Goal: Information Seeking & Learning: Learn about a topic

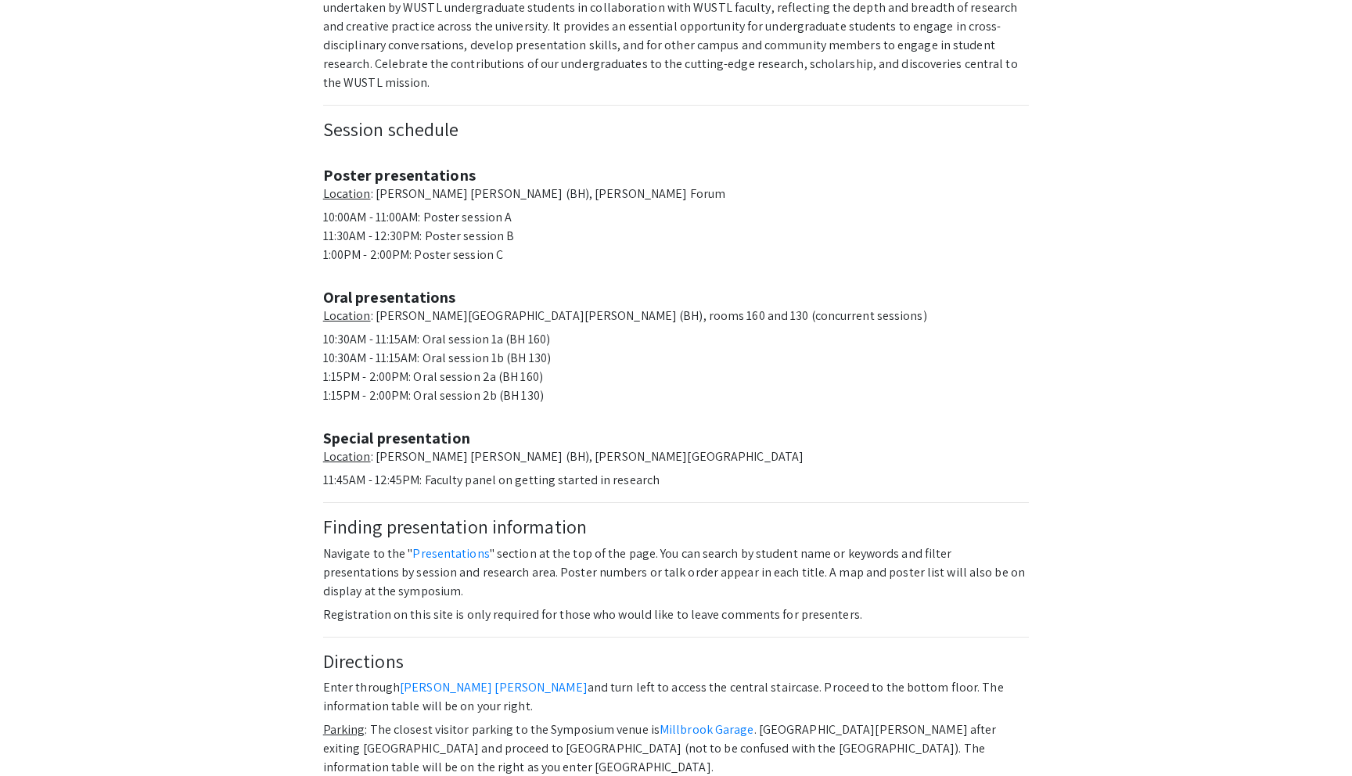
scroll to position [472, 0]
click at [518, 340] on p "10:30AM - 11:15AM: Oral session 1a (BH 160) 10:30AM - 11:15AM: Oral session 1b …" at bounding box center [676, 365] width 706 height 75
click at [543, 376] on p "10:30AM - 11:15AM: Oral session 1a (BH 160) 10:30AM - 11:15AM: Oral session 1b …" at bounding box center [676, 365] width 706 height 75
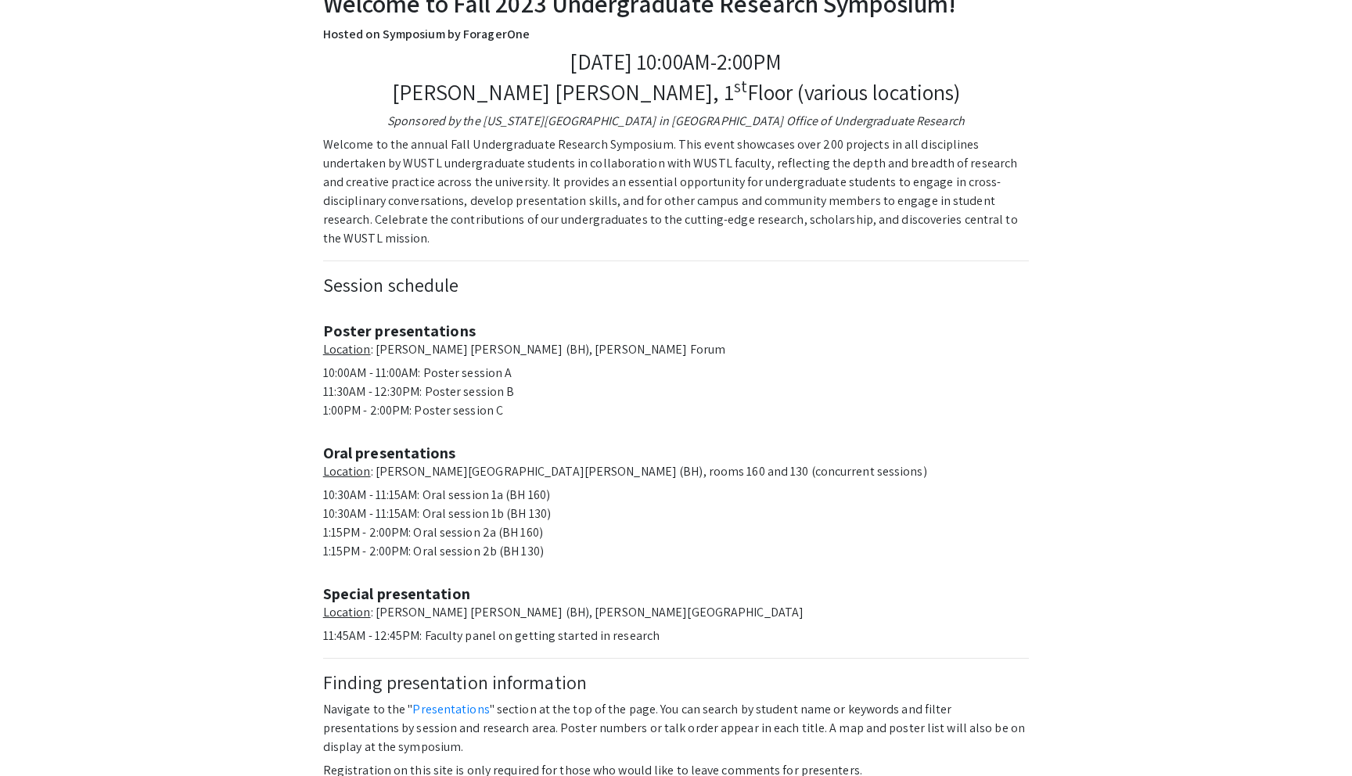
scroll to position [0, 0]
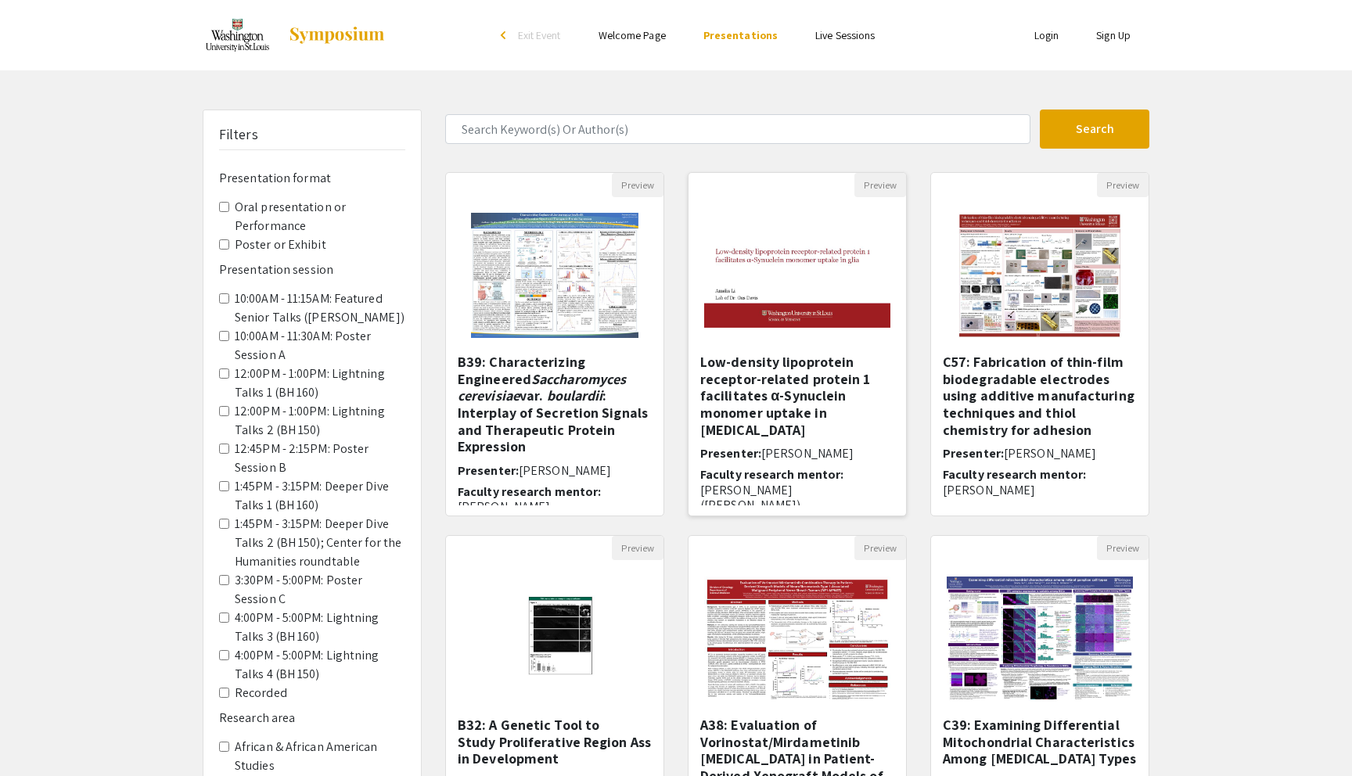
click at [778, 365] on h5 "Low-density lipoprotein receptor-related protein 1 facilitates α-Synuclein mono…" at bounding box center [797, 396] width 194 height 84
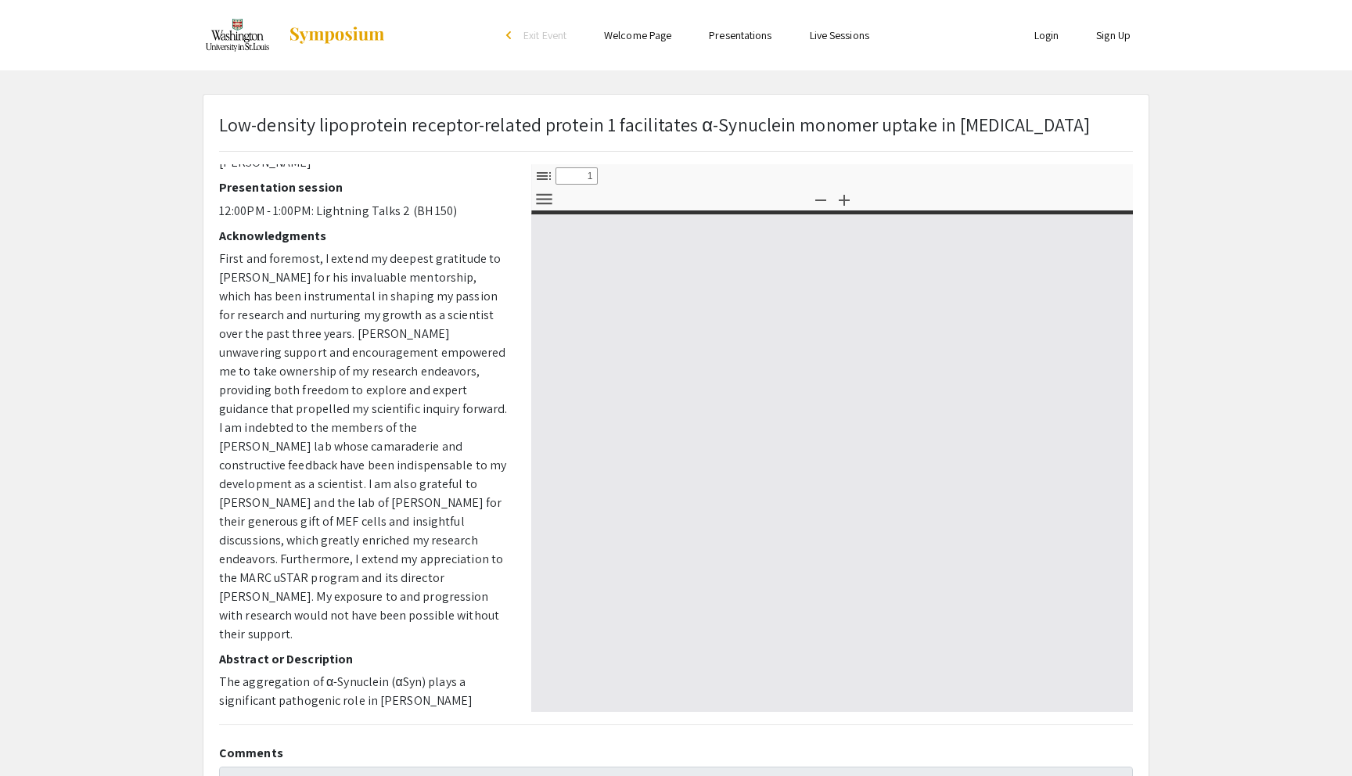
select select "custom"
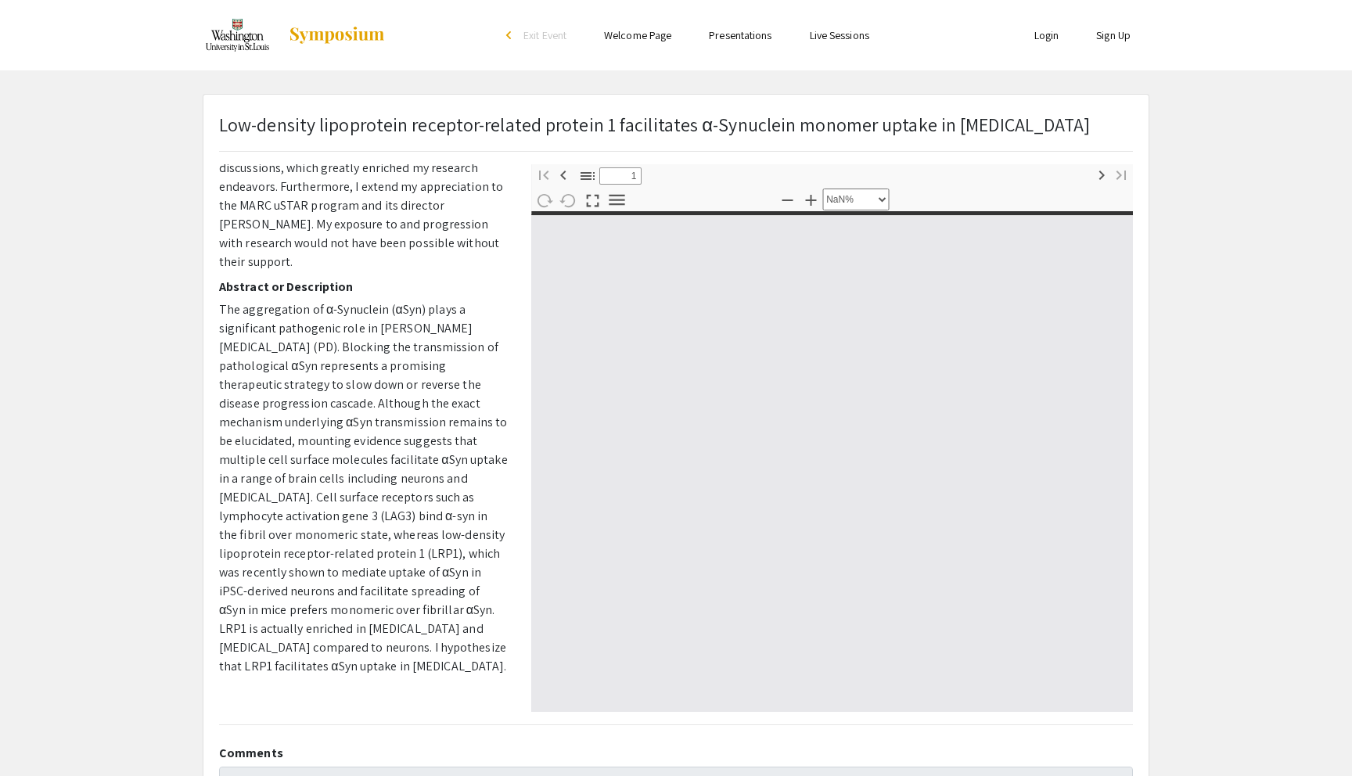
scroll to position [472, 0]
type input "0"
select select "custom"
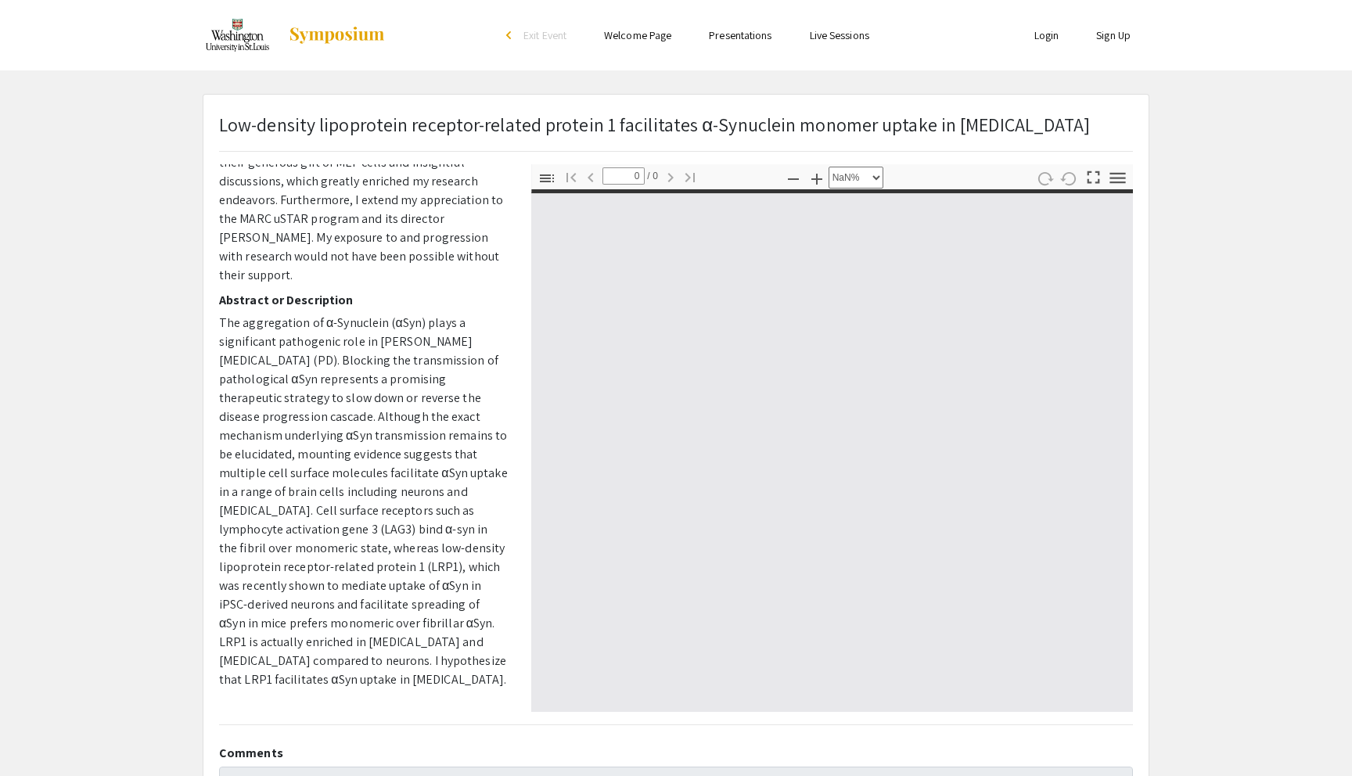
scroll to position [447, 0]
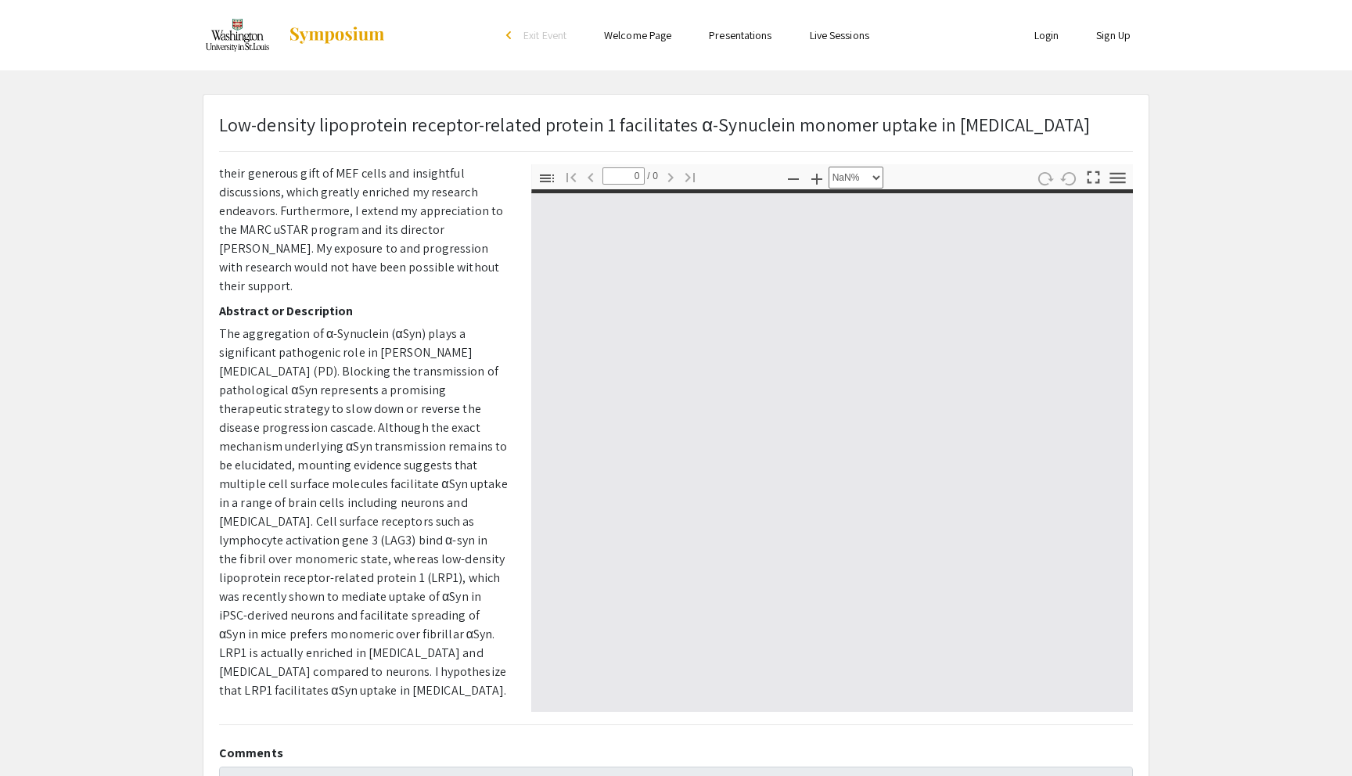
type input "1"
select select "auto"
